Goal: Task Accomplishment & Management: Use online tool/utility

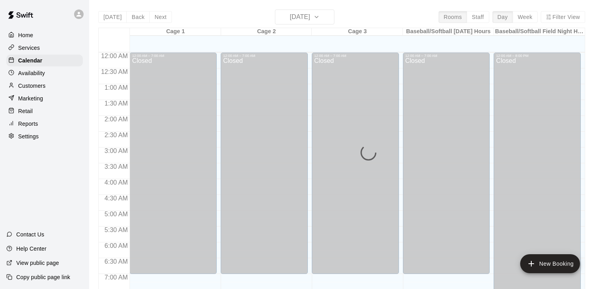
scroll to position [251, 0]
